Goal: Information Seeking & Learning: Get advice/opinions

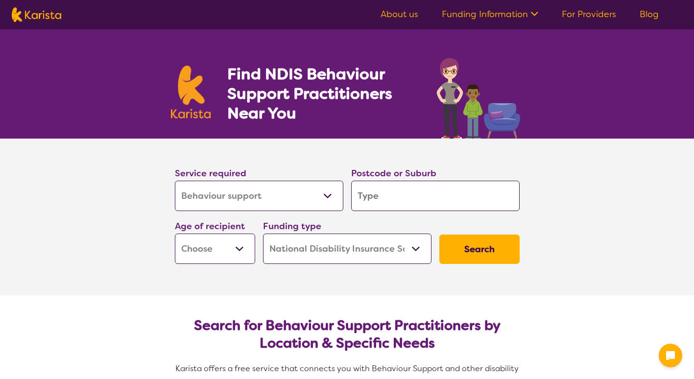
select select "Behaviour support"
select select "NDIS"
select select "Behaviour support"
select select "NDIS"
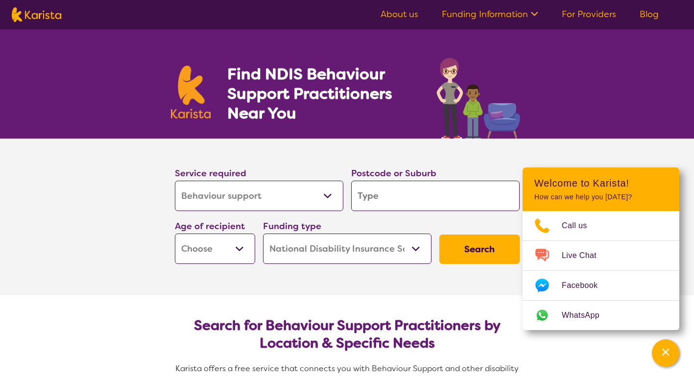
click at [388, 194] on input "search" at bounding box center [435, 196] width 168 height 30
type input "e"
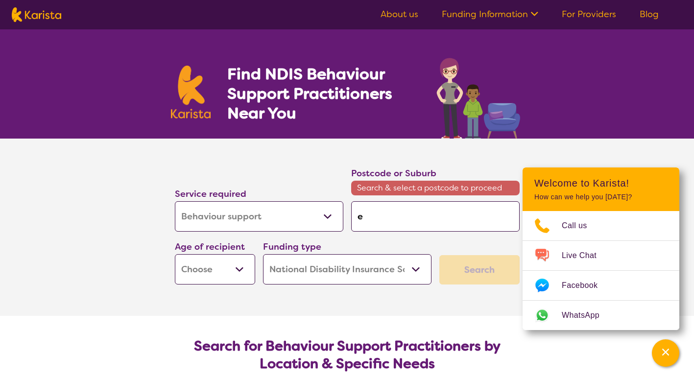
type input "em"
type input "eme"
type input "emer"
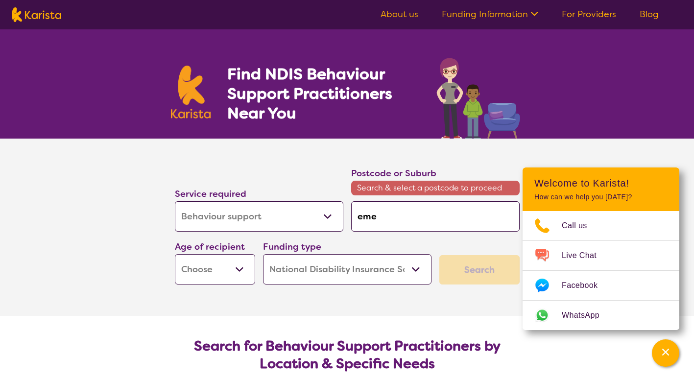
type input "emer"
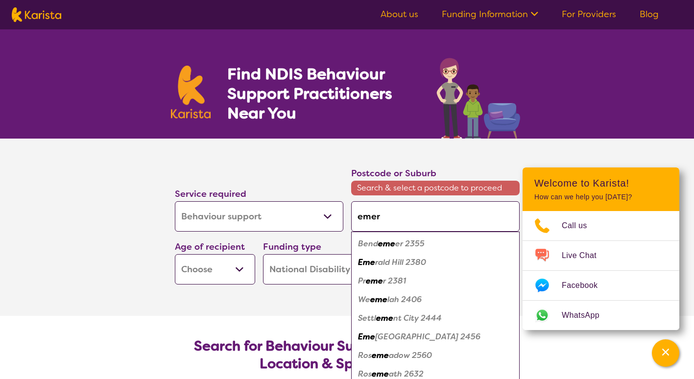
type input "[PERSON_NAME]"
type input "emerto"
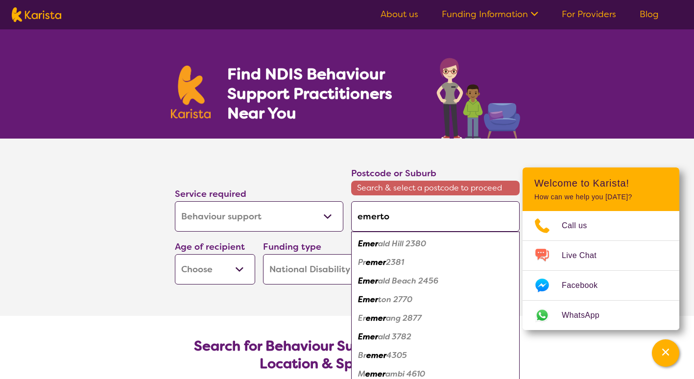
type input "[PERSON_NAME]"
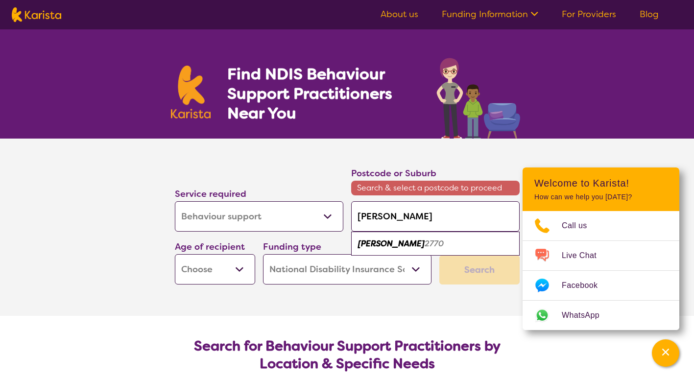
click at [377, 247] on em "[PERSON_NAME]" at bounding box center [391, 243] width 67 height 10
type input "2770"
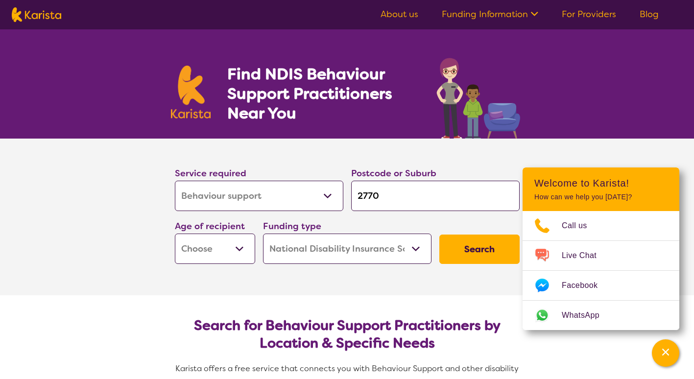
click at [243, 249] on select "Early Childhood - 0 to 9 Child - 10 to 11 Adolescent - 12 to 17 Adult - 18 to 6…" at bounding box center [215, 249] width 80 height 30
select select "CH"
click at [175, 234] on select "Early Childhood - 0 to 9 Child - 10 to 11 Adolescent - 12 to 17 Adult - 18 to 6…" at bounding box center [215, 249] width 80 height 30
select select "CH"
click at [488, 247] on button "Search" at bounding box center [479, 249] width 80 height 29
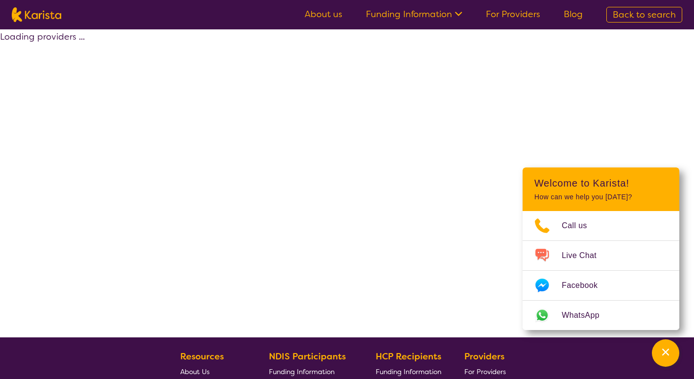
select select "by_score"
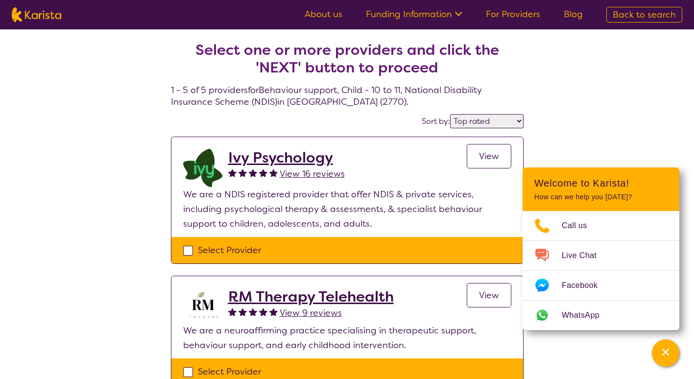
click at [480, 154] on span "View" at bounding box center [489, 156] width 20 height 12
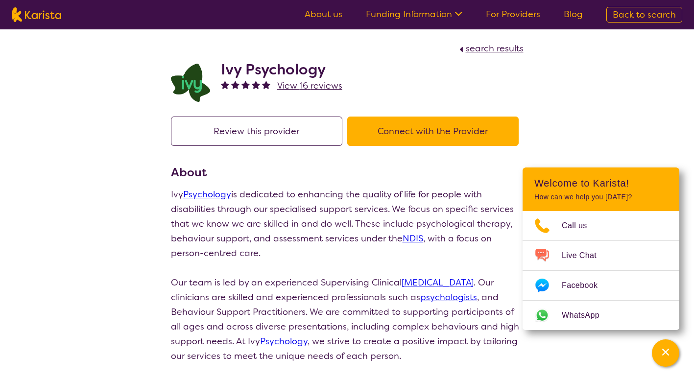
click at [425, 128] on button "Connect with the Provider" at bounding box center [432, 131] width 171 height 29
click at [287, 132] on button "Review this provider" at bounding box center [256, 131] width 171 height 29
drag, startPoint x: 327, startPoint y: 69, endPoint x: 221, endPoint y: 68, distance: 105.8
click at [221, 68] on h2 "Ivy Psychology" at bounding box center [281, 70] width 121 height 18
copy h2 "Ivy Psychology"
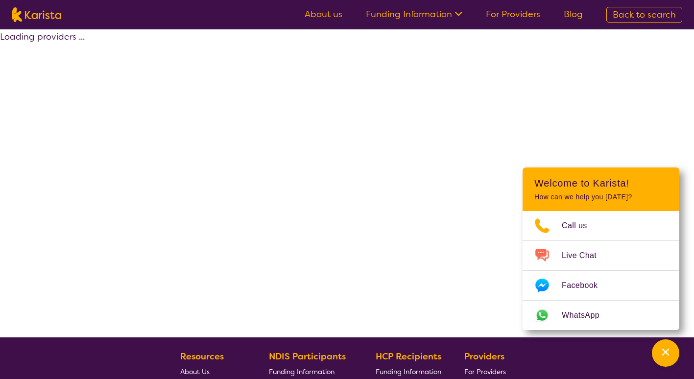
select select "by_score"
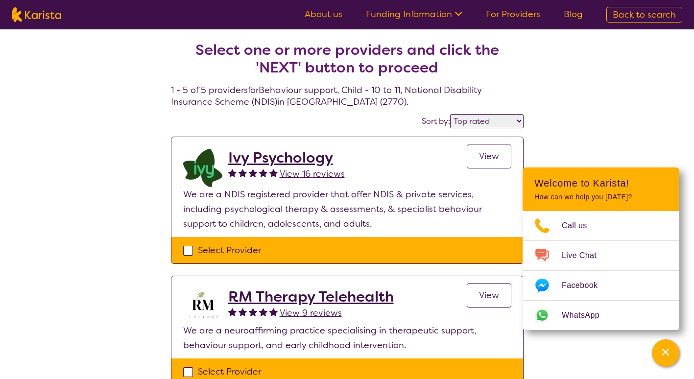
scroll to position [98, 0]
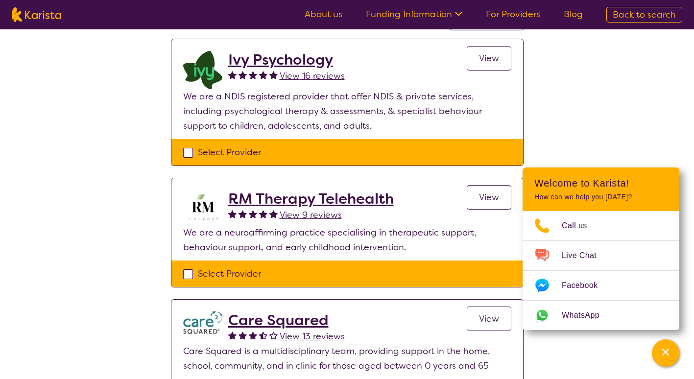
click at [475, 199] on link "View" at bounding box center [489, 197] width 45 height 24
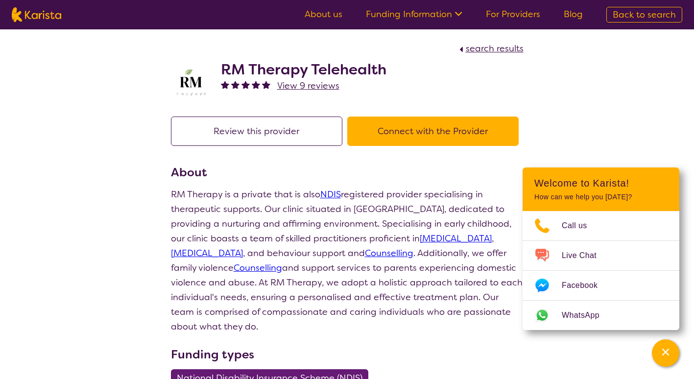
click at [384, 69] on h2 "RM Therapy Telehealth" at bounding box center [303, 70] width 165 height 18
drag, startPoint x: 388, startPoint y: 69, endPoint x: 219, endPoint y: 66, distance: 168.9
click at [219, 66] on div "RM Therapy Telehealth View 9 reviews" at bounding box center [347, 80] width 353 height 49
copy h2 "RM Therapy Telehealth"
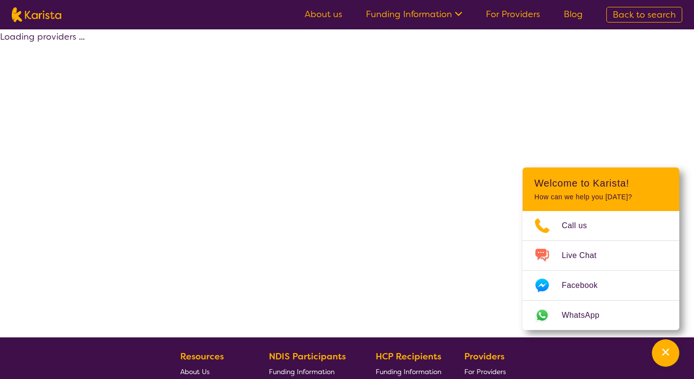
scroll to position [98, 0]
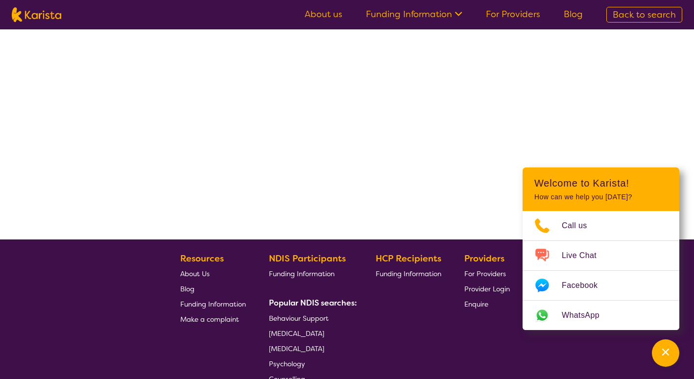
select select "by_score"
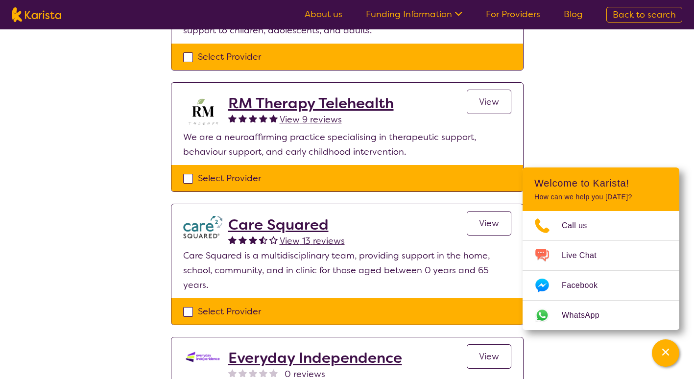
scroll to position [196, 0]
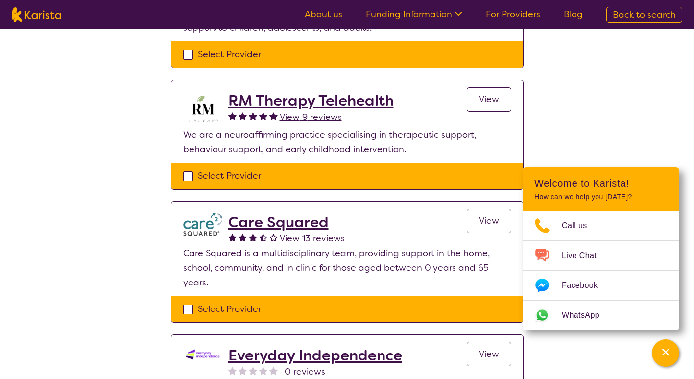
click at [476, 222] on link "View" at bounding box center [489, 221] width 45 height 24
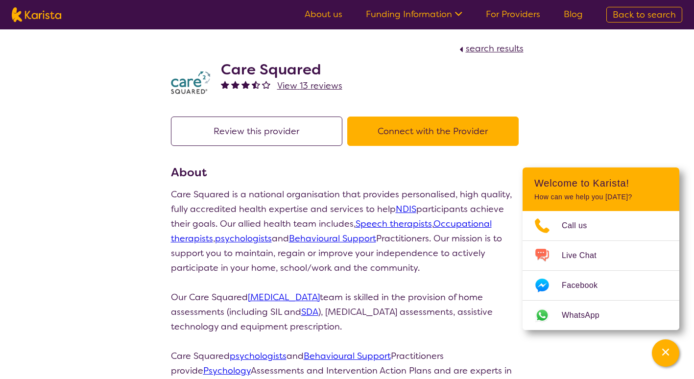
click at [318, 69] on h2 "Care Squared" at bounding box center [281, 70] width 121 height 18
drag, startPoint x: 318, startPoint y: 69, endPoint x: 216, endPoint y: 63, distance: 102.0
click at [216, 63] on div "Care Squared View 13 reviews" at bounding box center [347, 80] width 353 height 49
copy h2 "Care Squared"
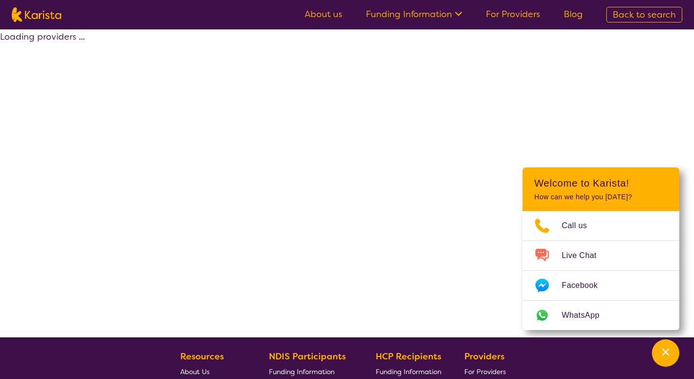
scroll to position [195, 0]
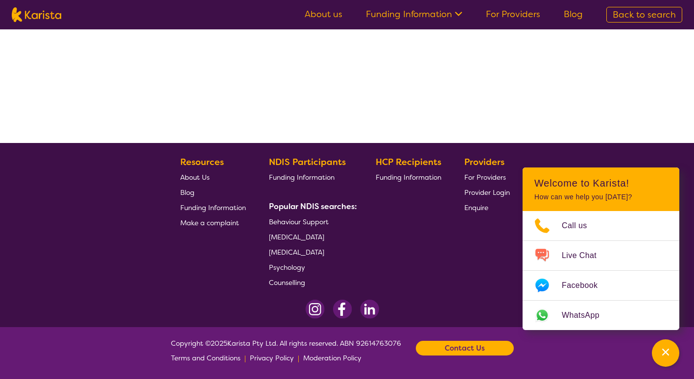
select select "by_score"
